Goal: Information Seeking & Learning: Learn about a topic

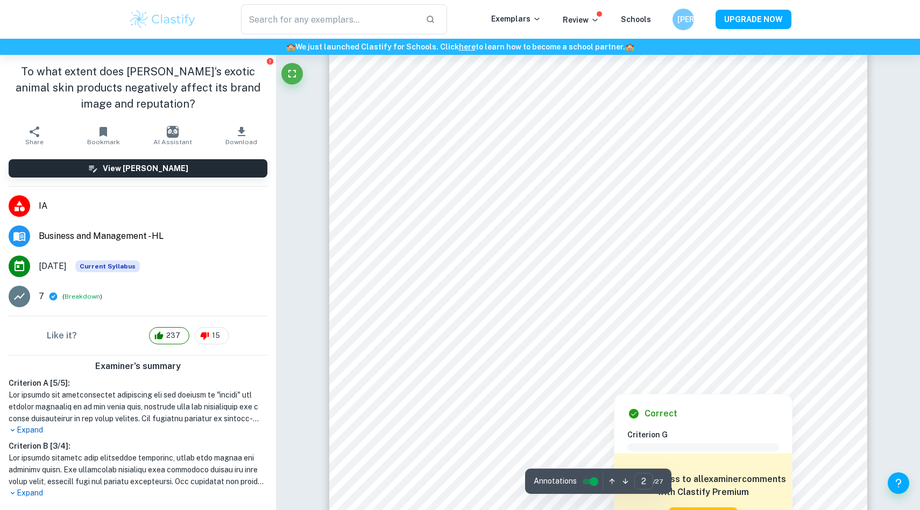
scroll to position [908, 0]
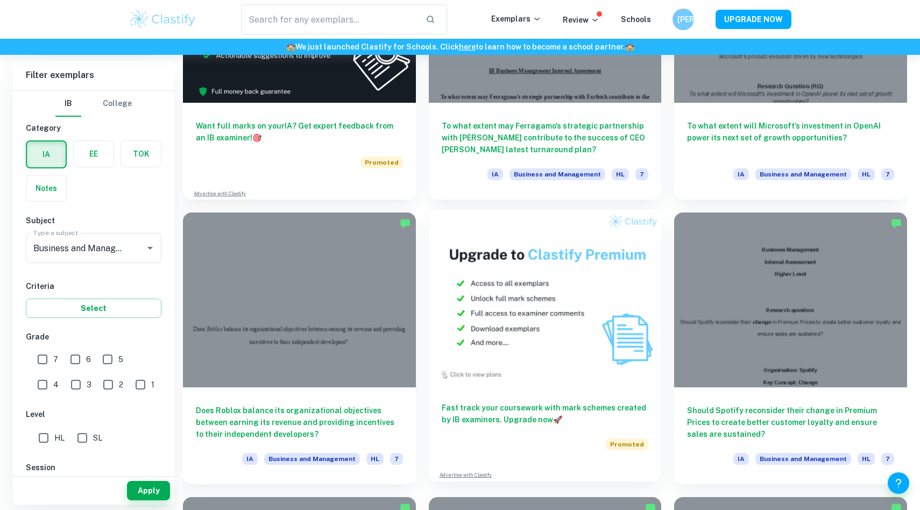
scroll to position [2145, 0]
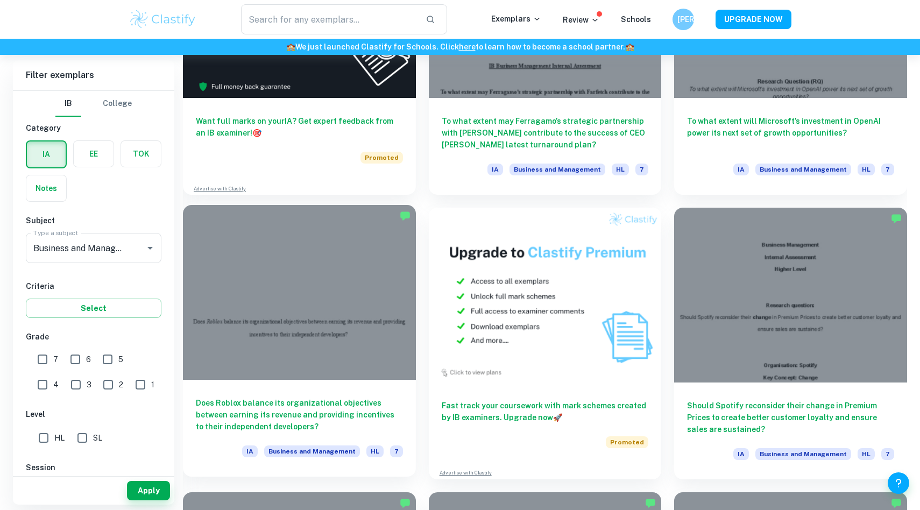
click at [355, 404] on h6 "Does Roblox balance its organizational objectives between earning its revenue a…" at bounding box center [299, 415] width 207 height 36
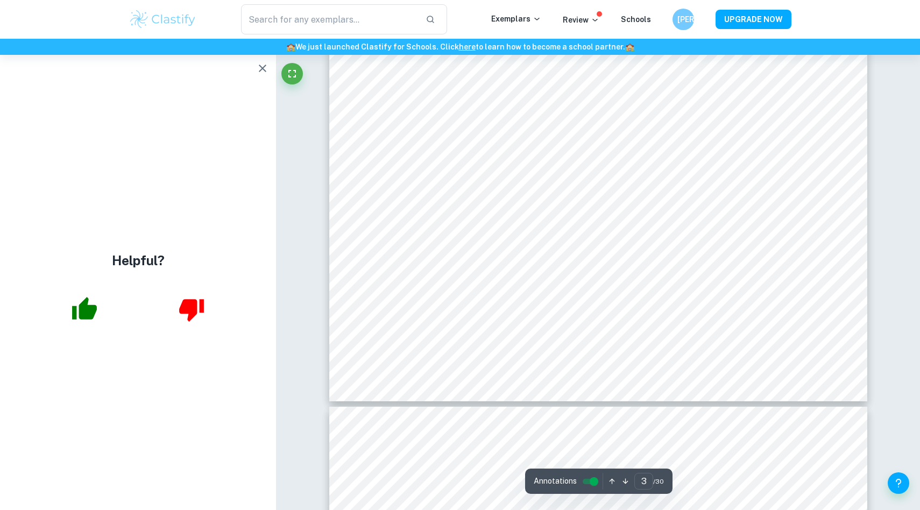
scroll to position [1934, 0]
click at [260, 74] on icon "button" at bounding box center [262, 68] width 13 height 13
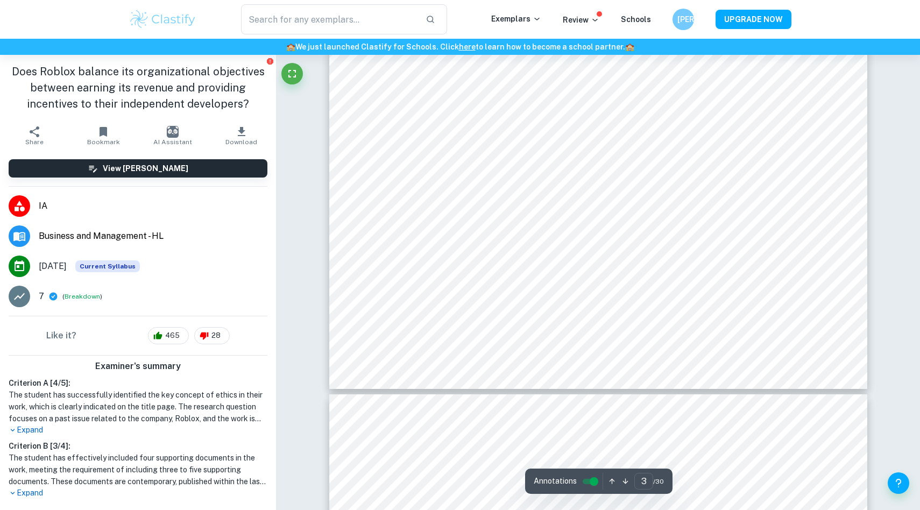
scroll to position [1949, 0]
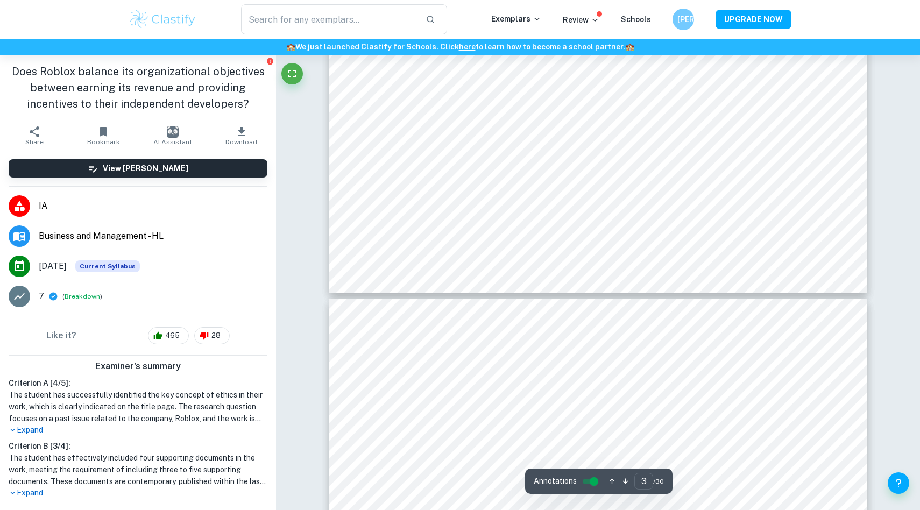
type input "4"
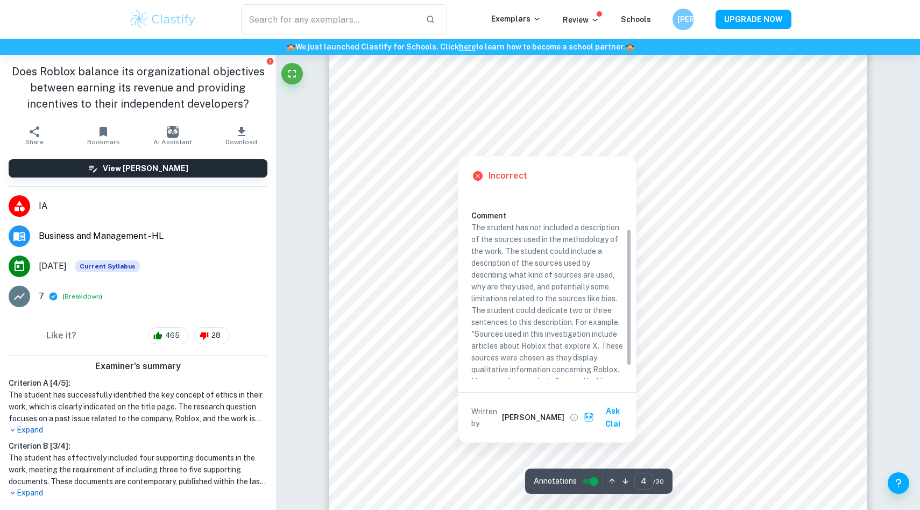
scroll to position [52, 0]
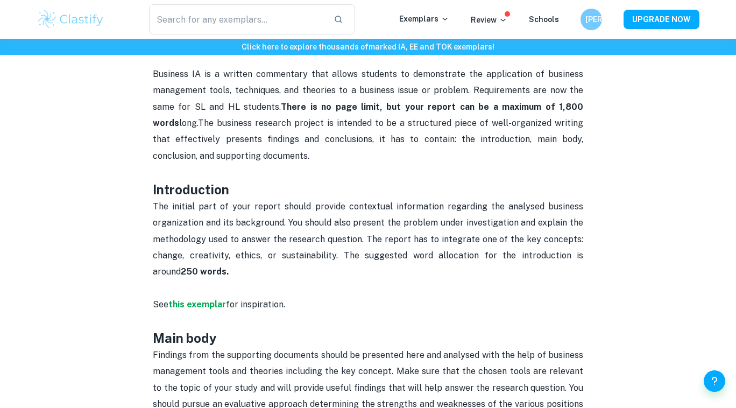
scroll to position [546, 0]
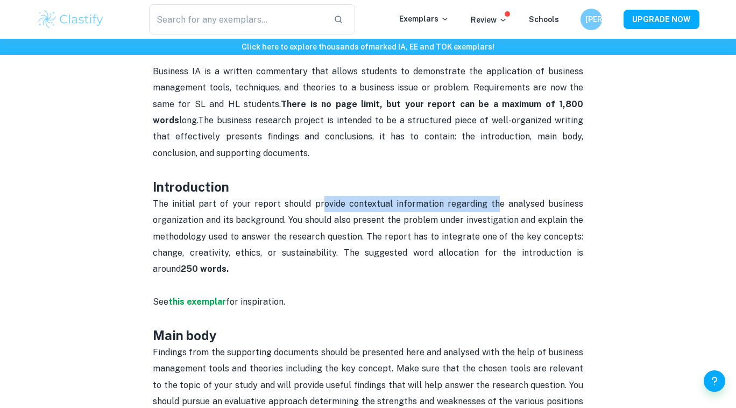
drag, startPoint x: 323, startPoint y: 204, endPoint x: 499, endPoint y: 206, distance: 176.0
click at [500, 207] on span "The initial part of your report should provide contextual information regarding…" at bounding box center [369, 237] width 433 height 76
click at [275, 235] on span "The initial part of your report should provide contextual information regarding…" at bounding box center [369, 237] width 433 height 76
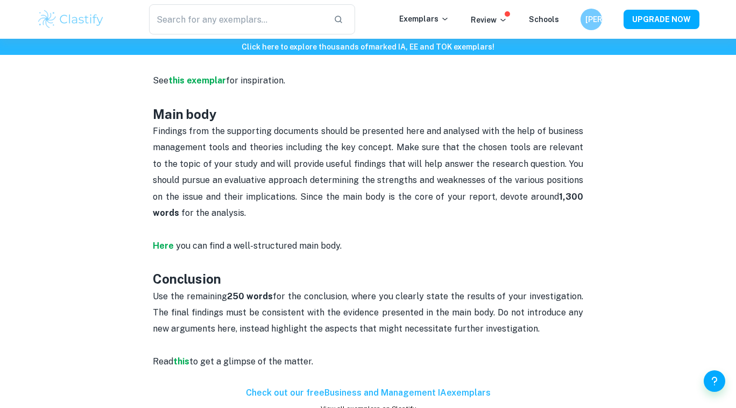
scroll to position [766, 0]
click at [217, 133] on span "Findings from the supporting documents should be presented here and analysed wi…" at bounding box center [369, 164] width 433 height 76
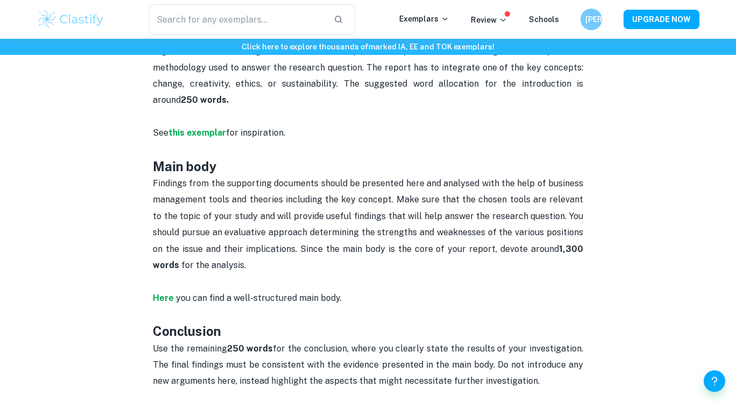
scroll to position [653, 0]
